Goal: Task Accomplishment & Management: Manage account settings

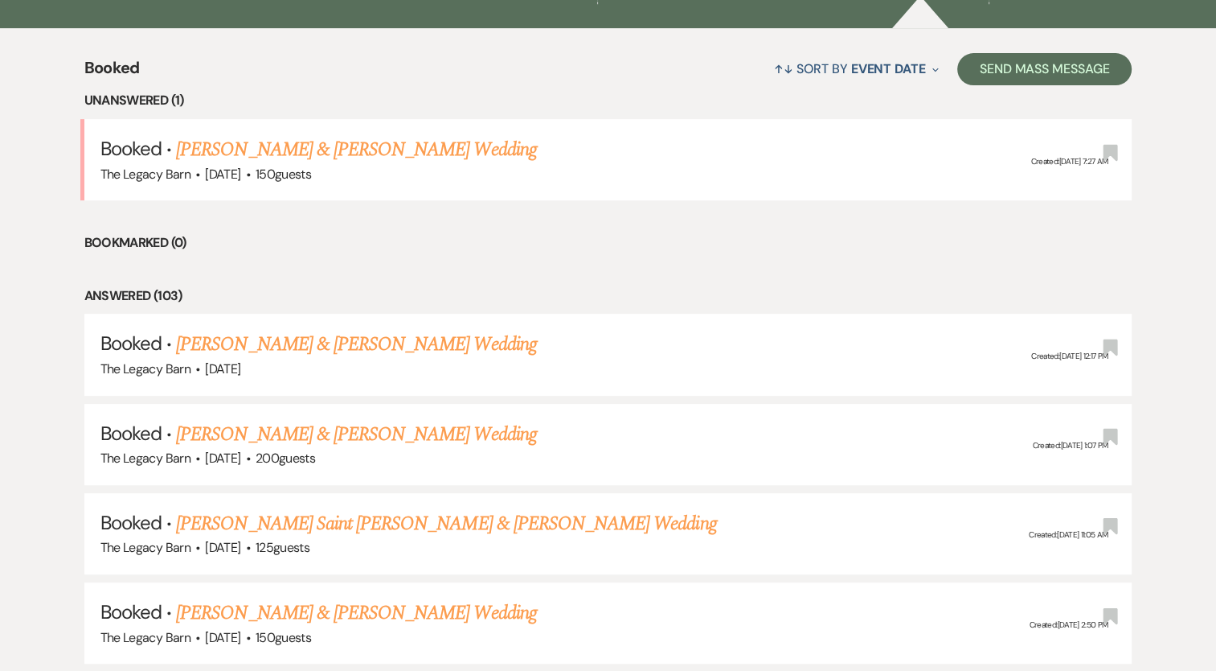
scroll to position [616, 0]
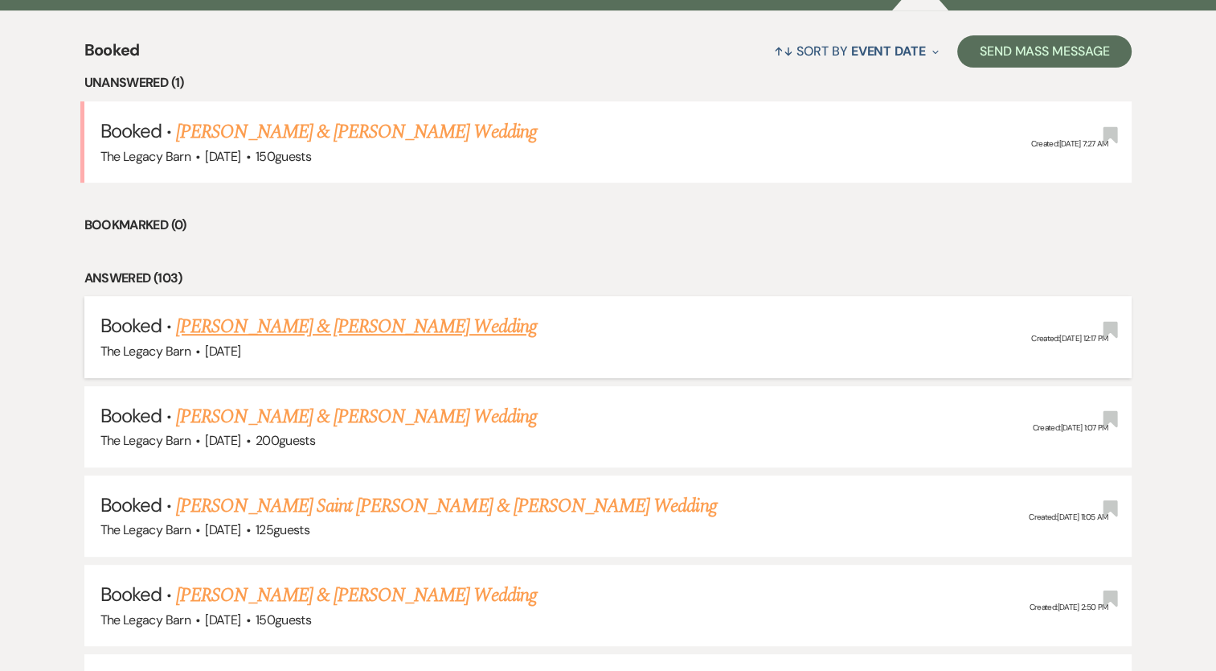
click at [299, 326] on link "[PERSON_NAME] & [PERSON_NAME] Wedding" at bounding box center [356, 326] width 360 height 29
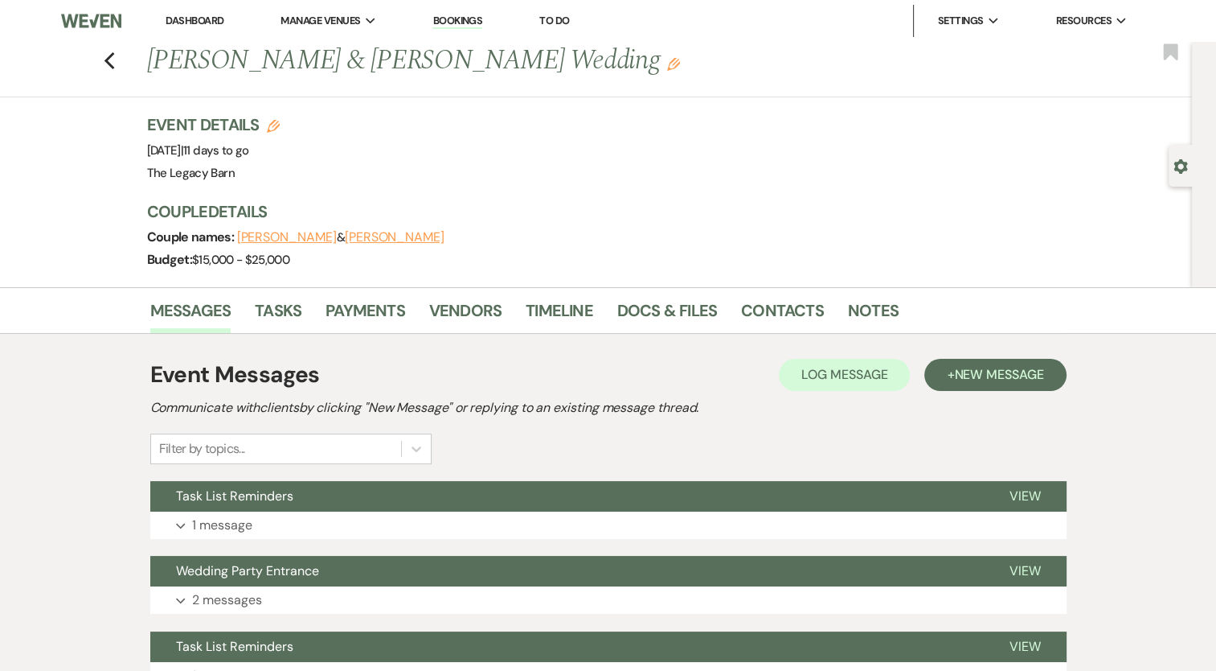
scroll to position [39, 0]
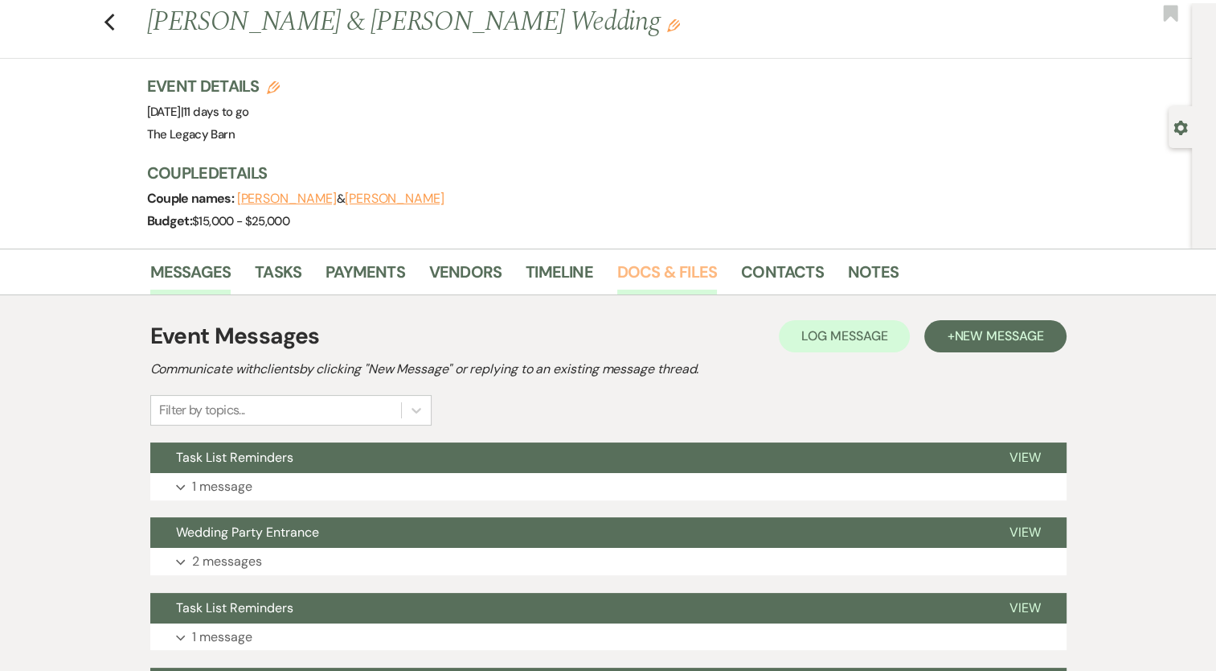
click at [668, 275] on link "Docs & Files" at bounding box center [667, 276] width 100 height 35
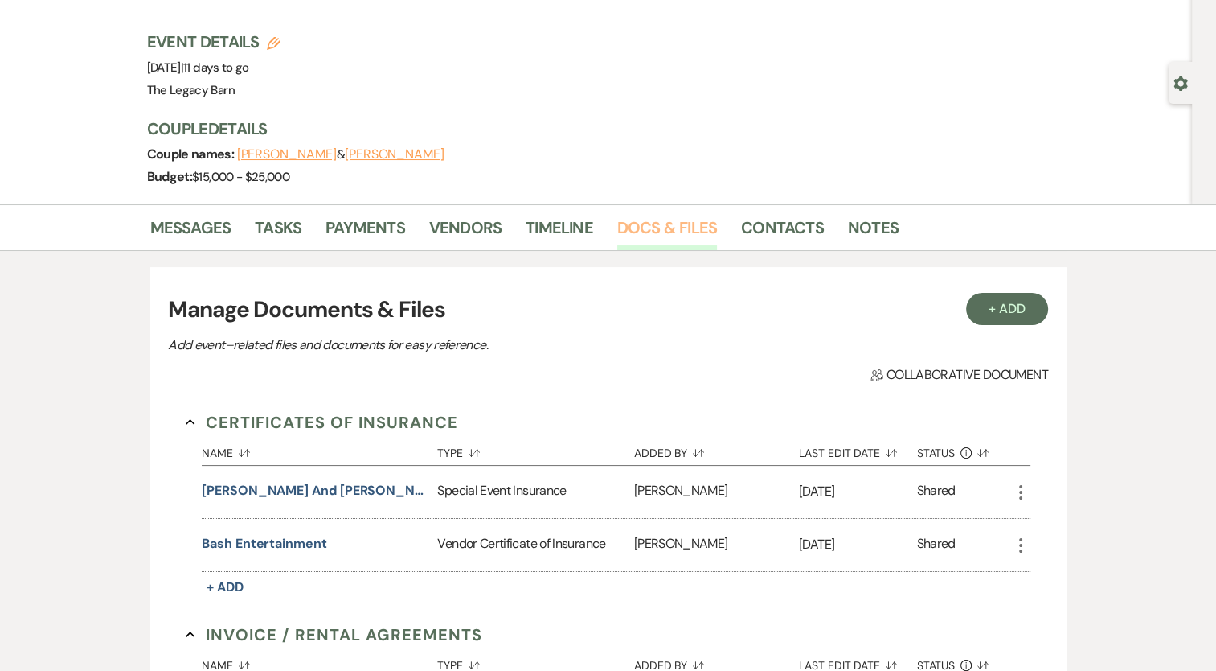
scroll to position [87, 0]
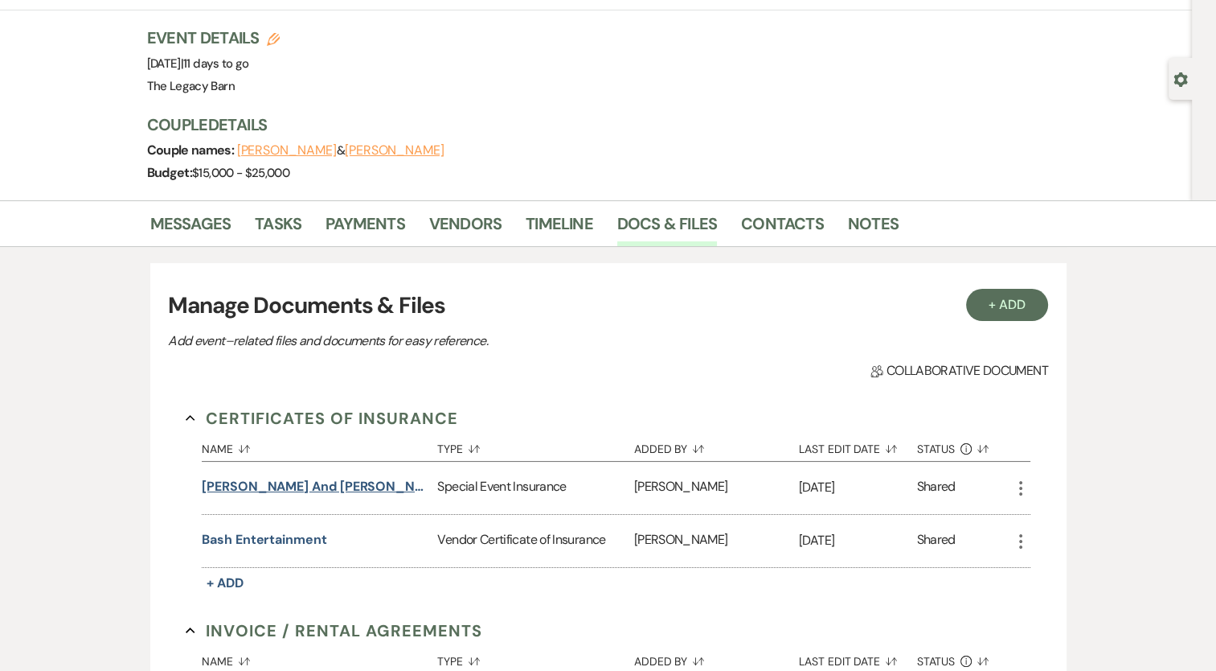
click at [384, 482] on button "[PERSON_NAME] and [PERSON_NAME] Wedding" at bounding box center [316, 486] width 229 height 19
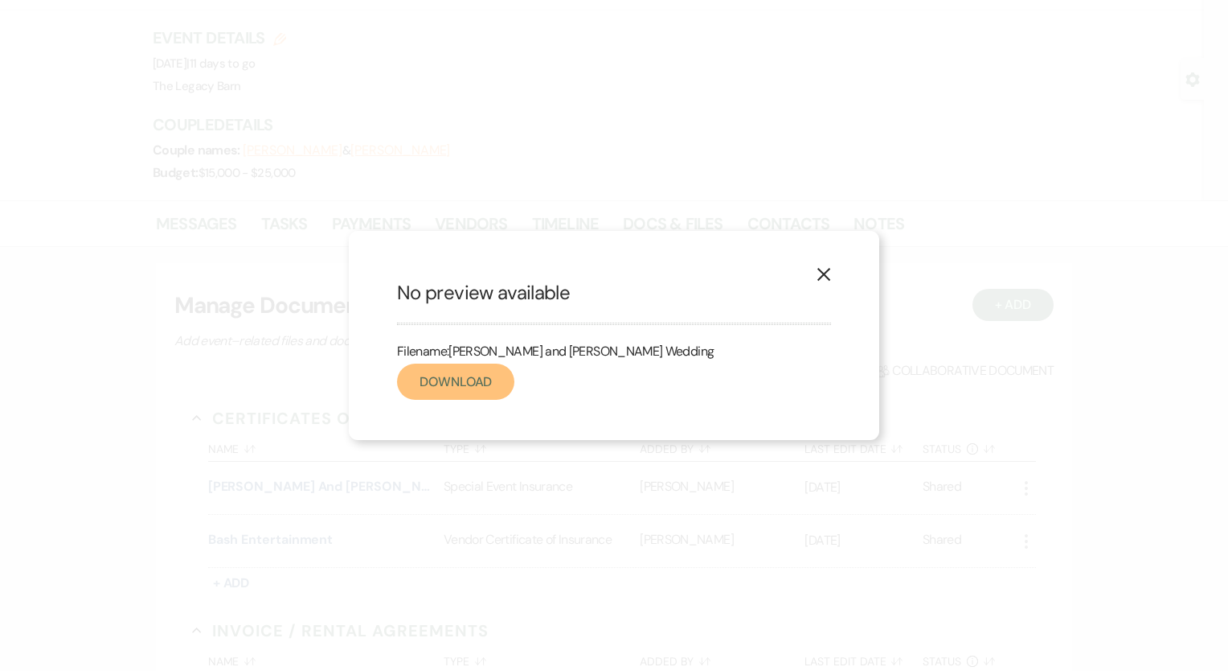
click at [456, 384] on link "Download" at bounding box center [455, 381] width 117 height 36
click at [823, 275] on use "button" at bounding box center [824, 274] width 13 height 13
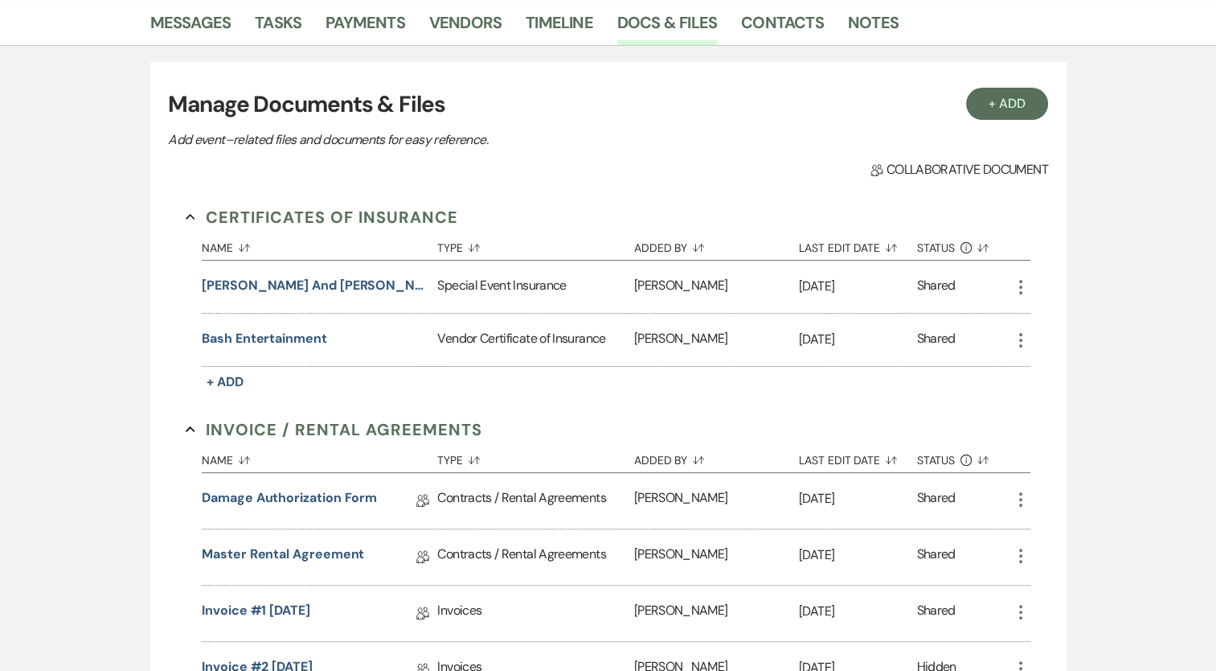
scroll to position [273, 0]
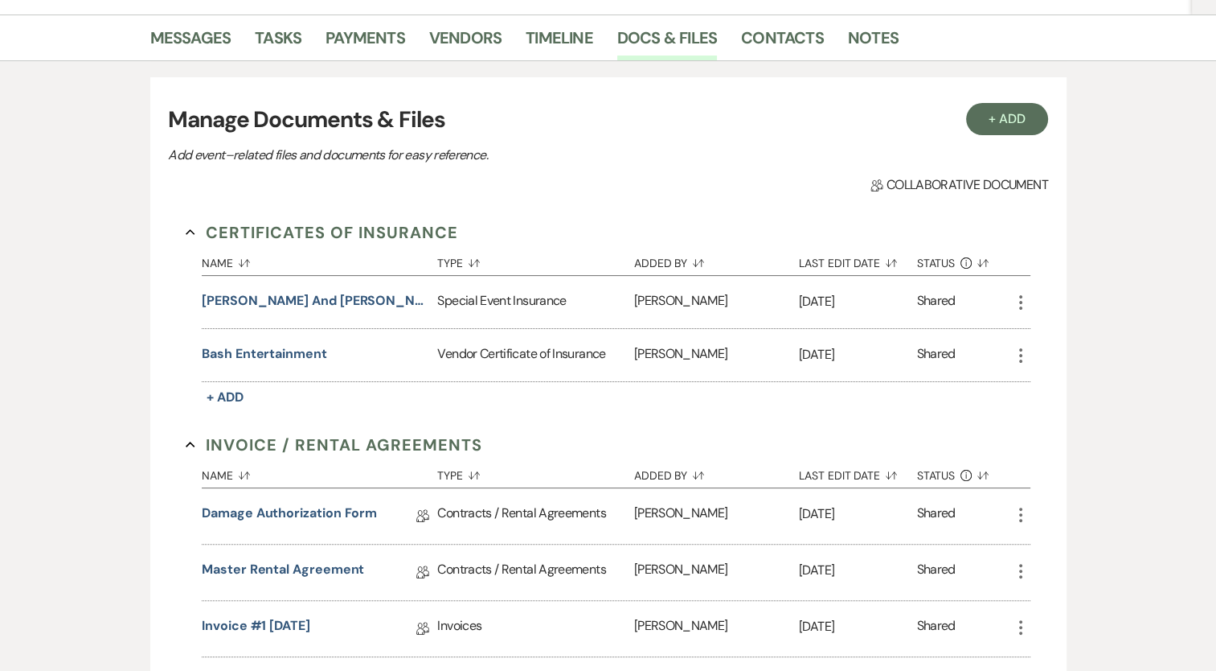
click at [1019, 299] on icon "More" at bounding box center [1020, 302] width 19 height 19
click at [347, 299] on button "[PERSON_NAME] and [PERSON_NAME] Wedding" at bounding box center [316, 300] width 229 height 19
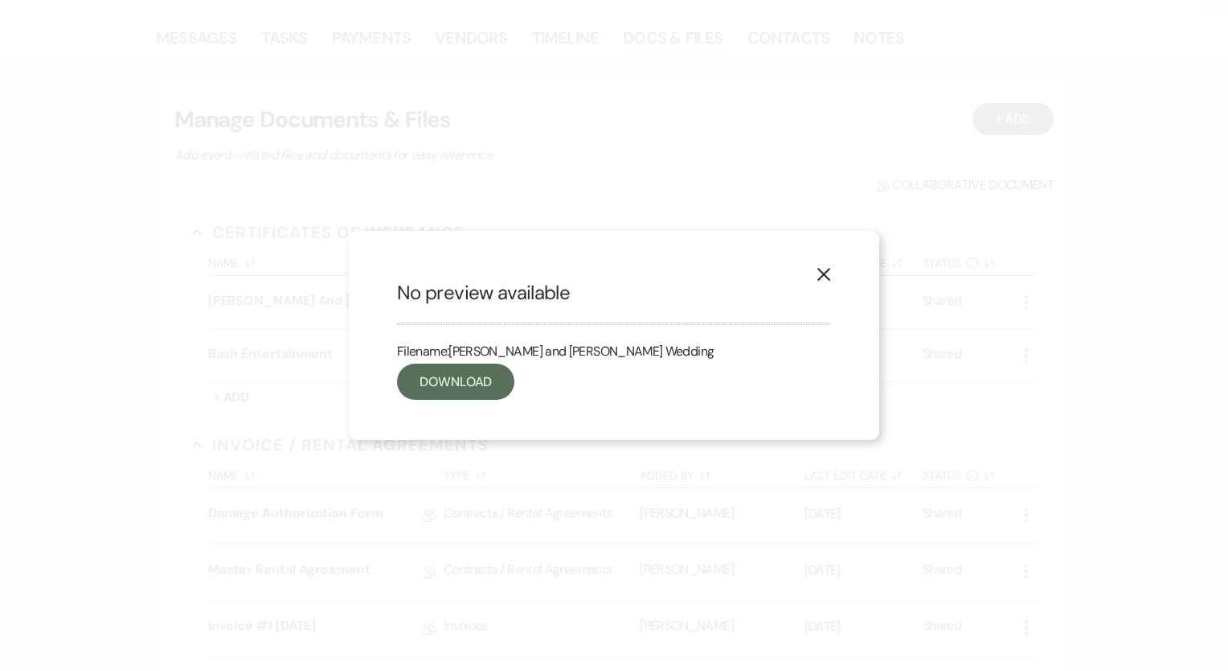
click at [826, 269] on icon "X" at bounding box center [824, 274] width 14 height 14
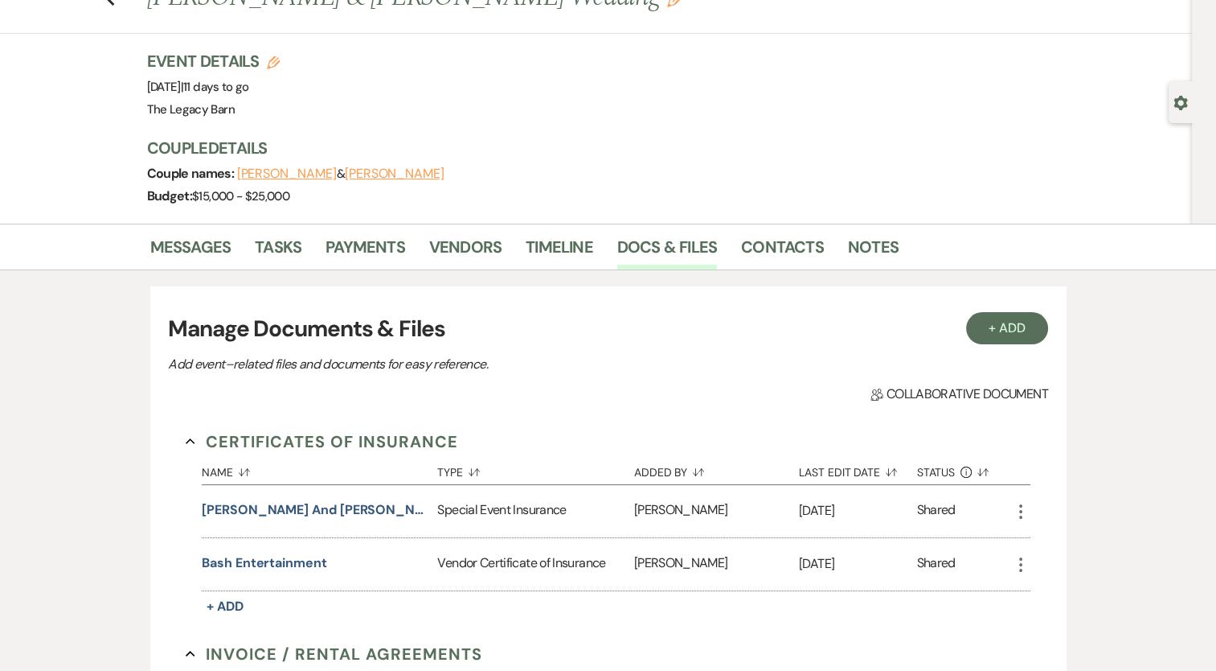
scroll to position [0, 0]
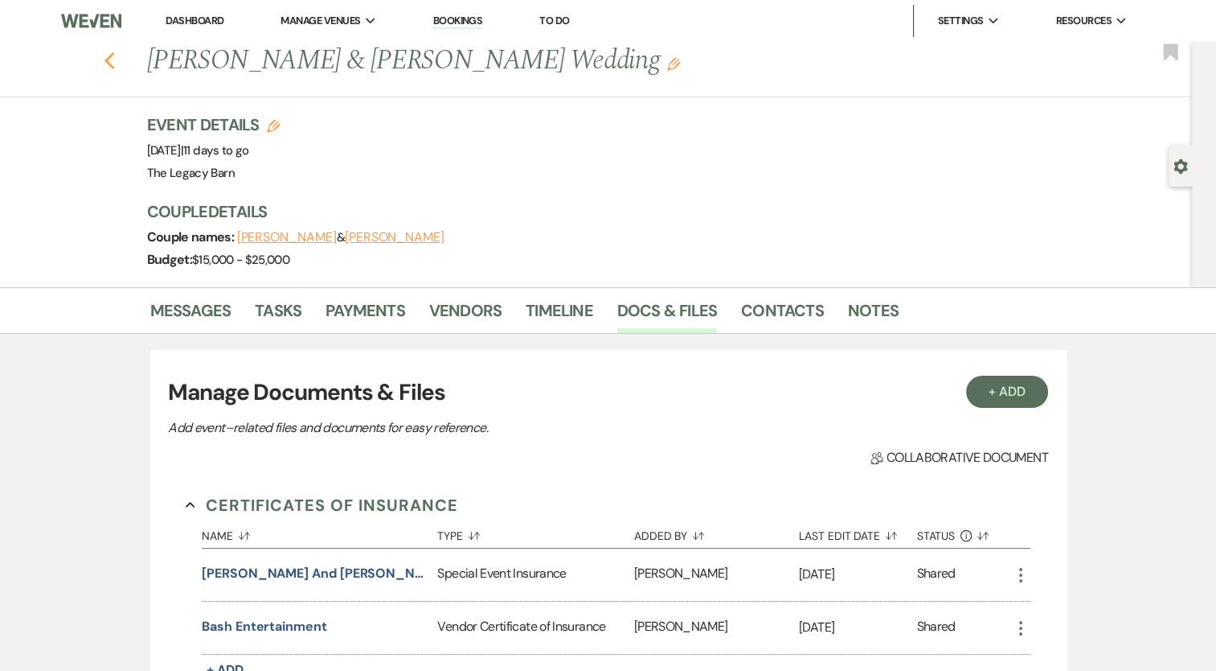
click at [113, 54] on icon "Previous" at bounding box center [110, 60] width 12 height 19
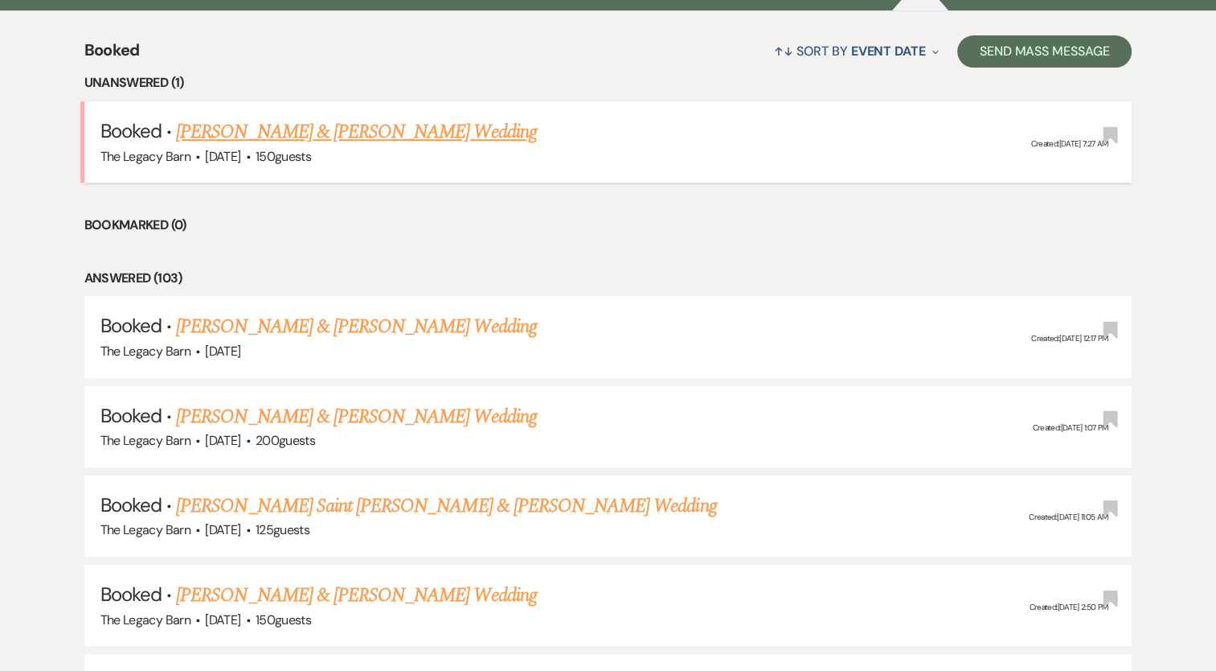
click at [211, 139] on link "[PERSON_NAME] & [PERSON_NAME] Wedding" at bounding box center [356, 131] width 360 height 29
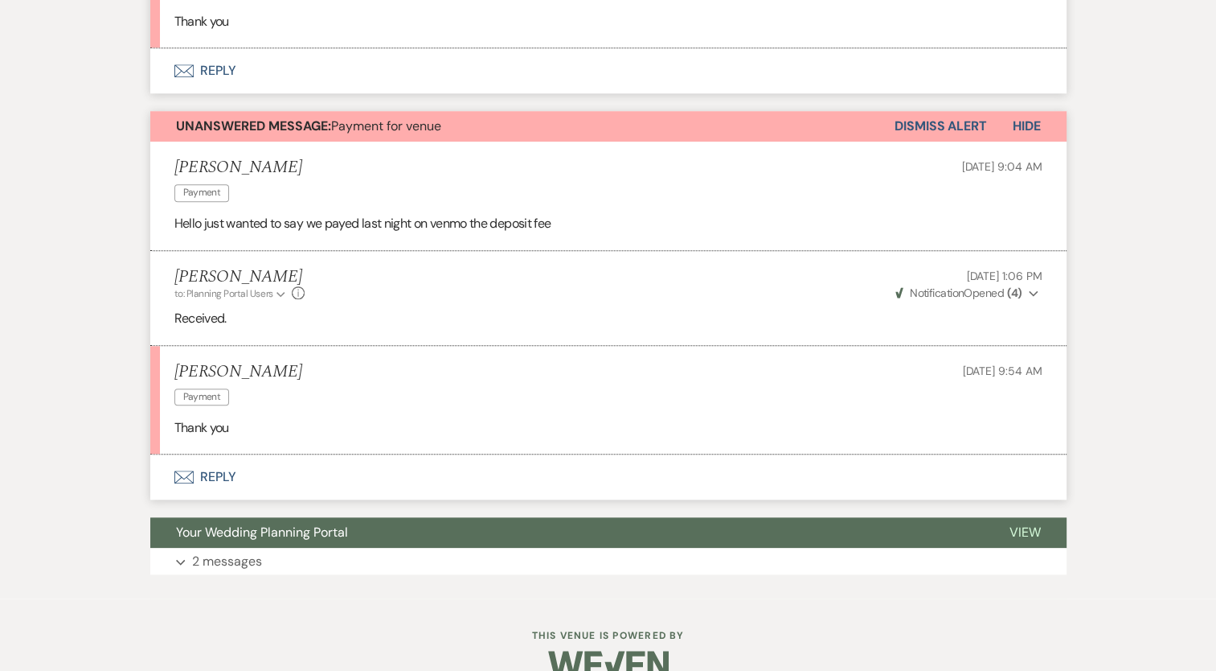
scroll to position [1528, 0]
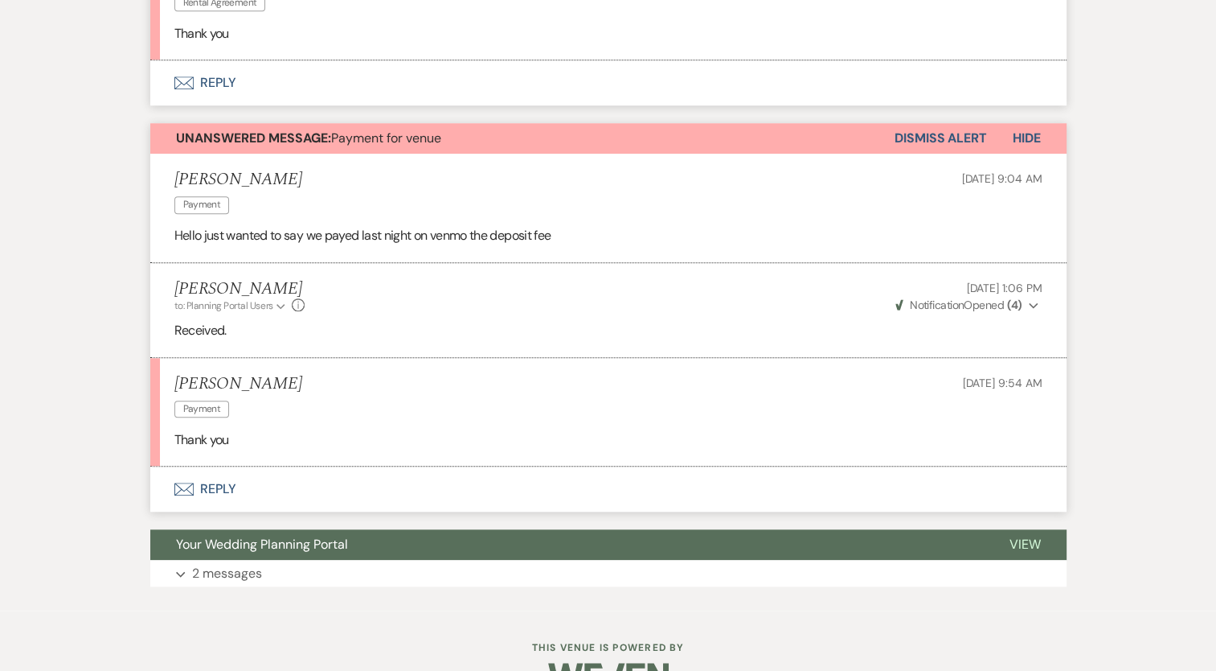
click at [939, 138] on button "Dismiss Alert" at bounding box center [941, 138] width 92 height 31
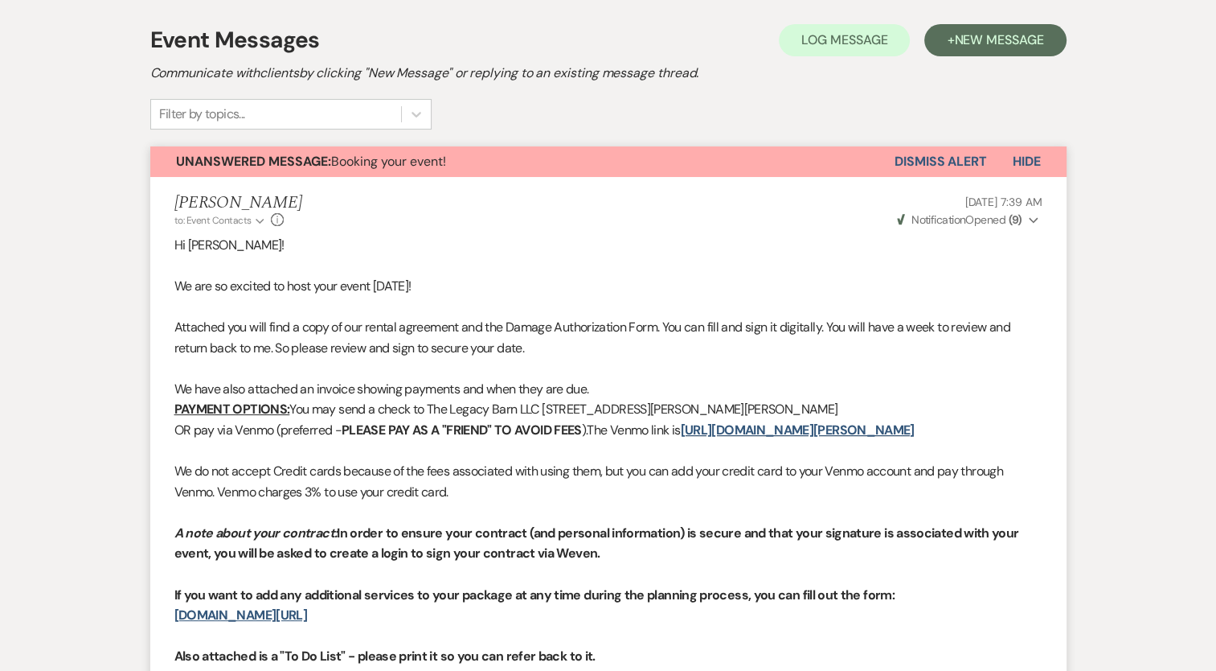
scroll to position [299, 0]
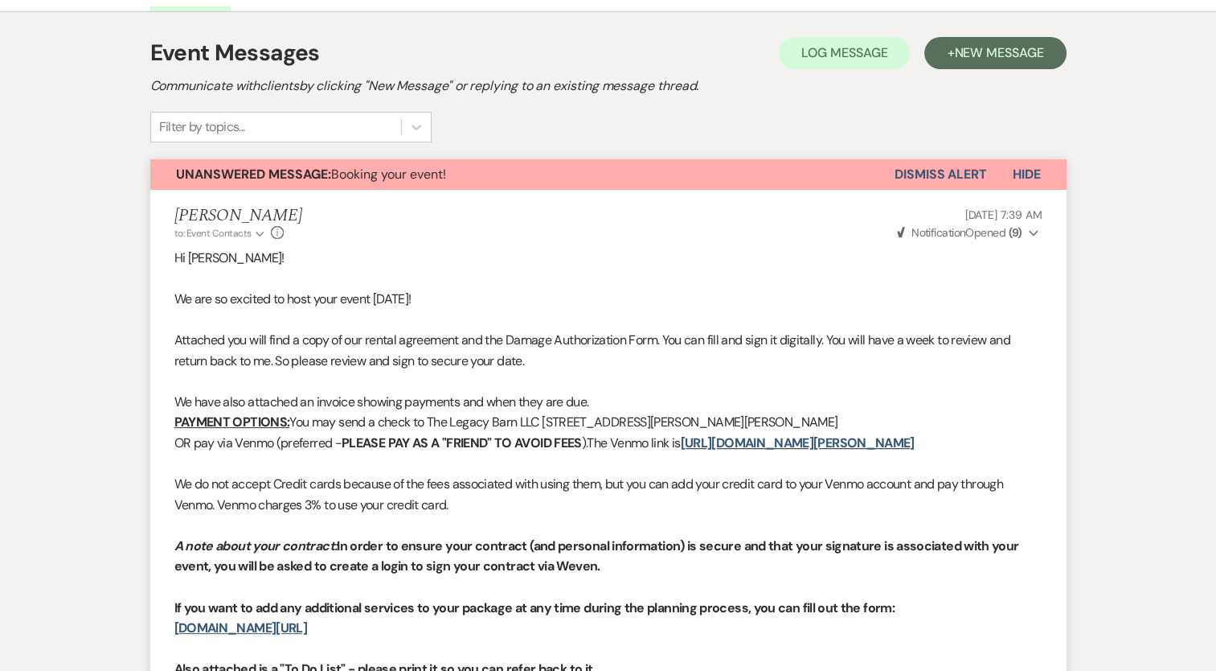
click at [916, 174] on button "Dismiss Alert" at bounding box center [941, 174] width 92 height 31
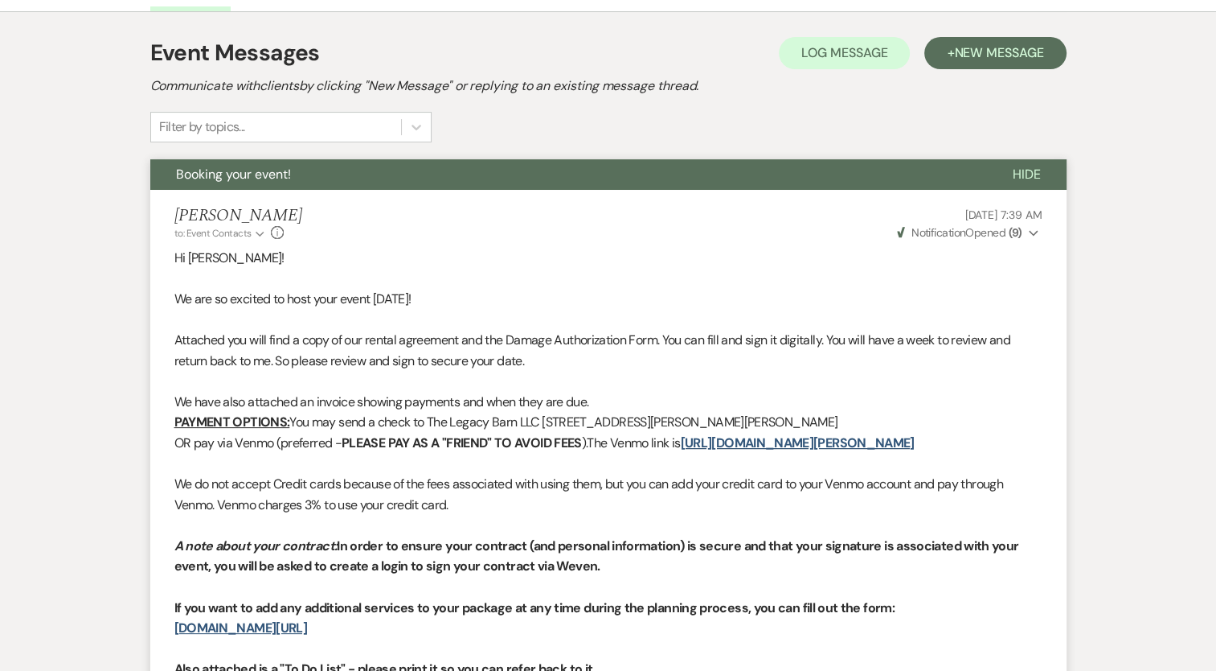
scroll to position [0, 0]
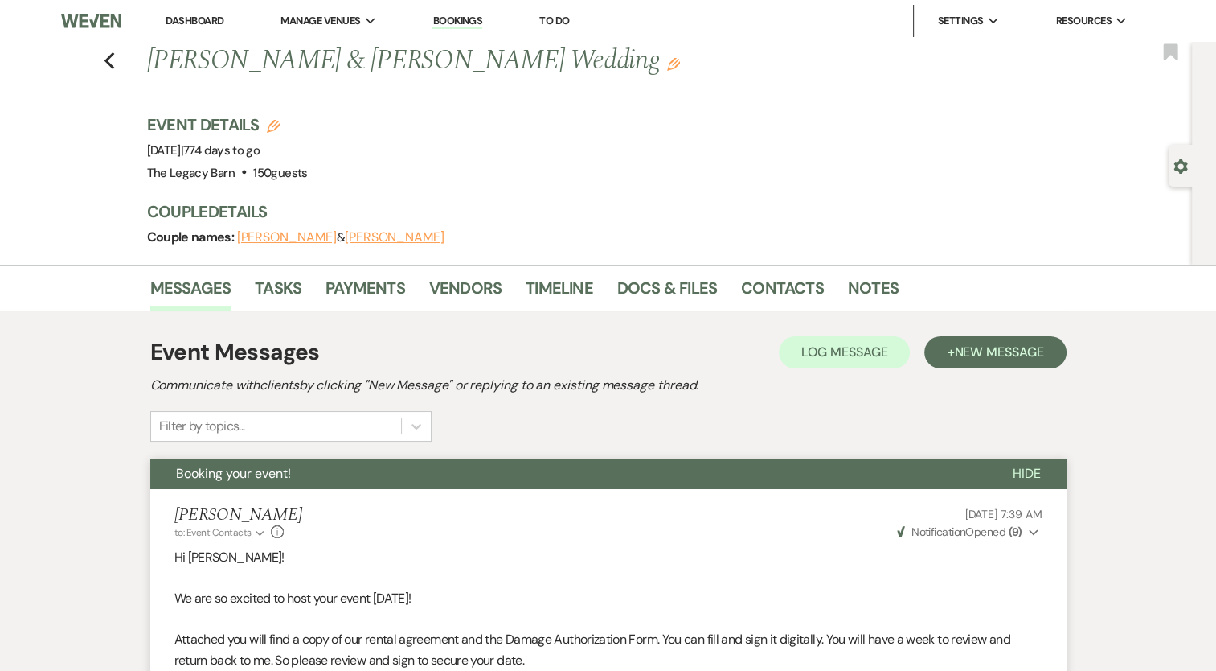
click at [125, 59] on div "Previous [PERSON_NAME] & [PERSON_NAME] Wedding Edit Bookmark" at bounding box center [592, 69] width 1200 height 55
click at [112, 59] on use "button" at bounding box center [109, 61] width 10 height 18
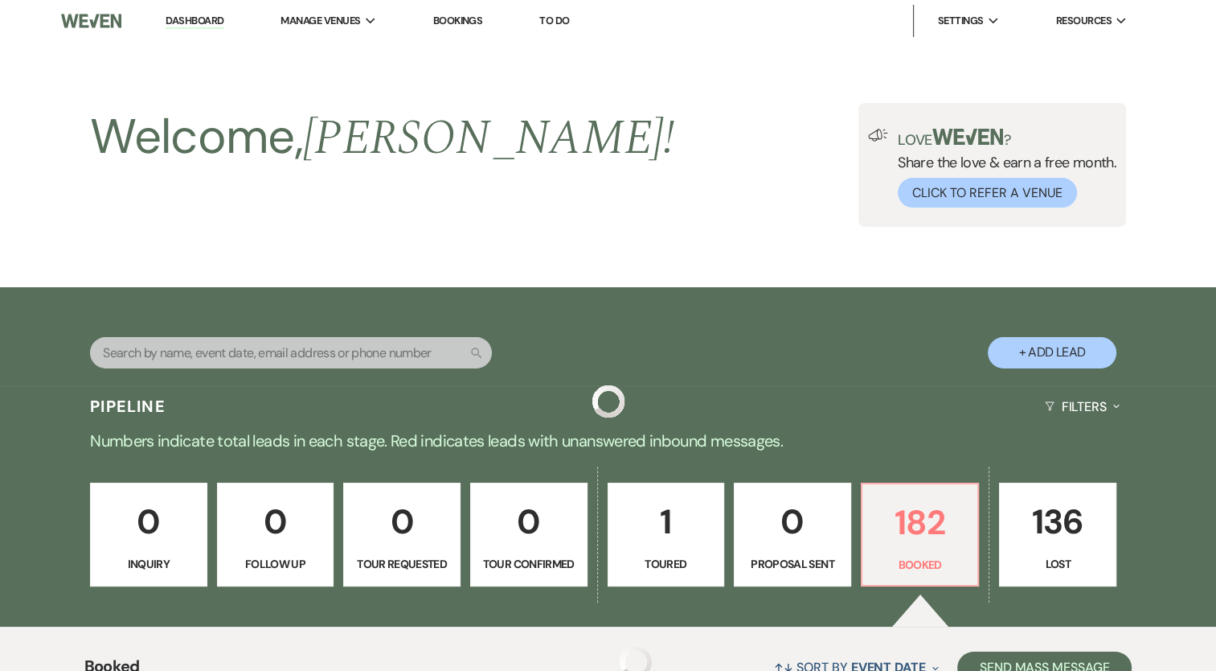
scroll to position [615, 0]
